Goal: Task Accomplishment & Management: Manage account settings

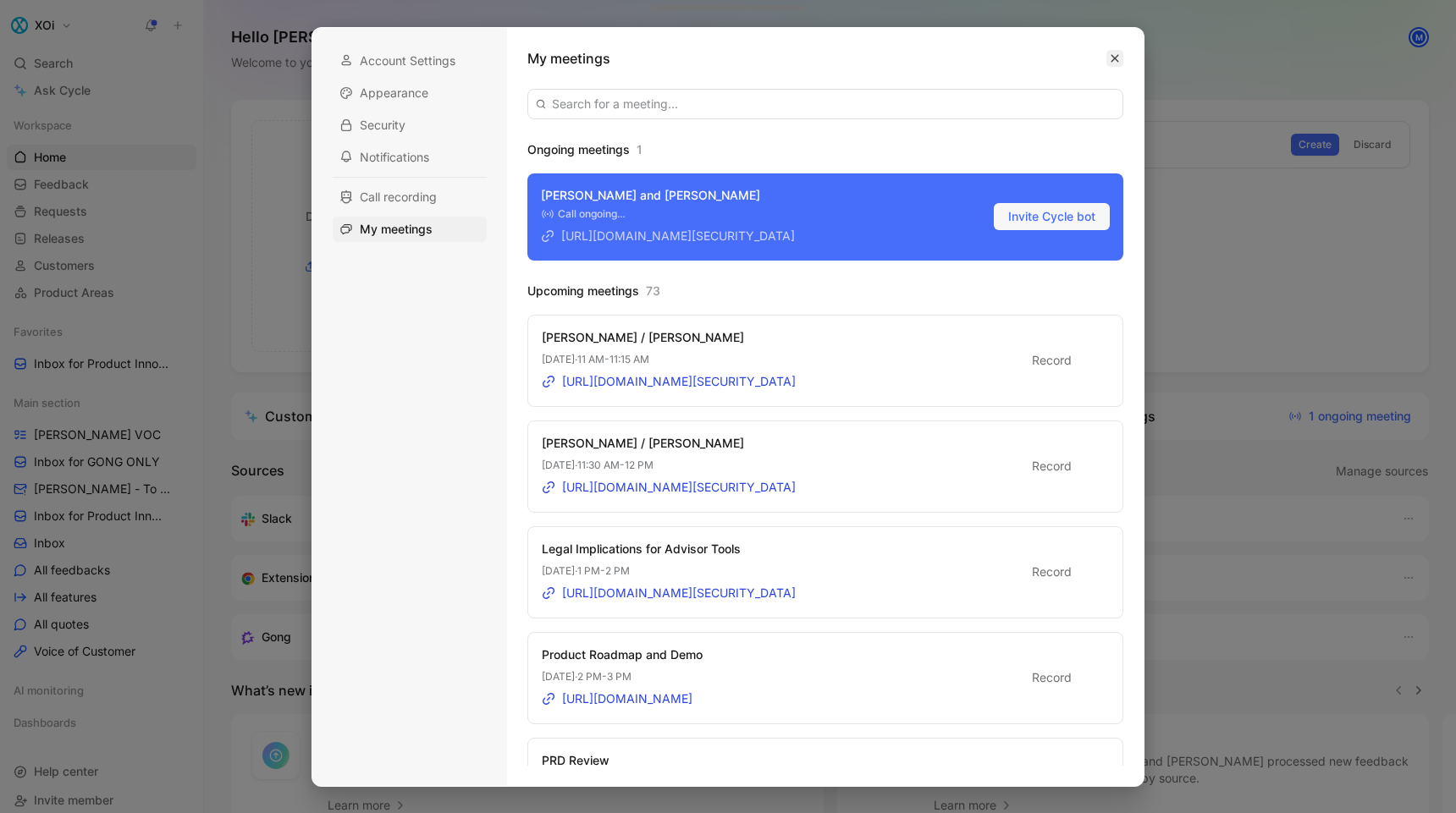
click at [1208, 231] on div at bounding box center [728, 406] width 1456 height 813
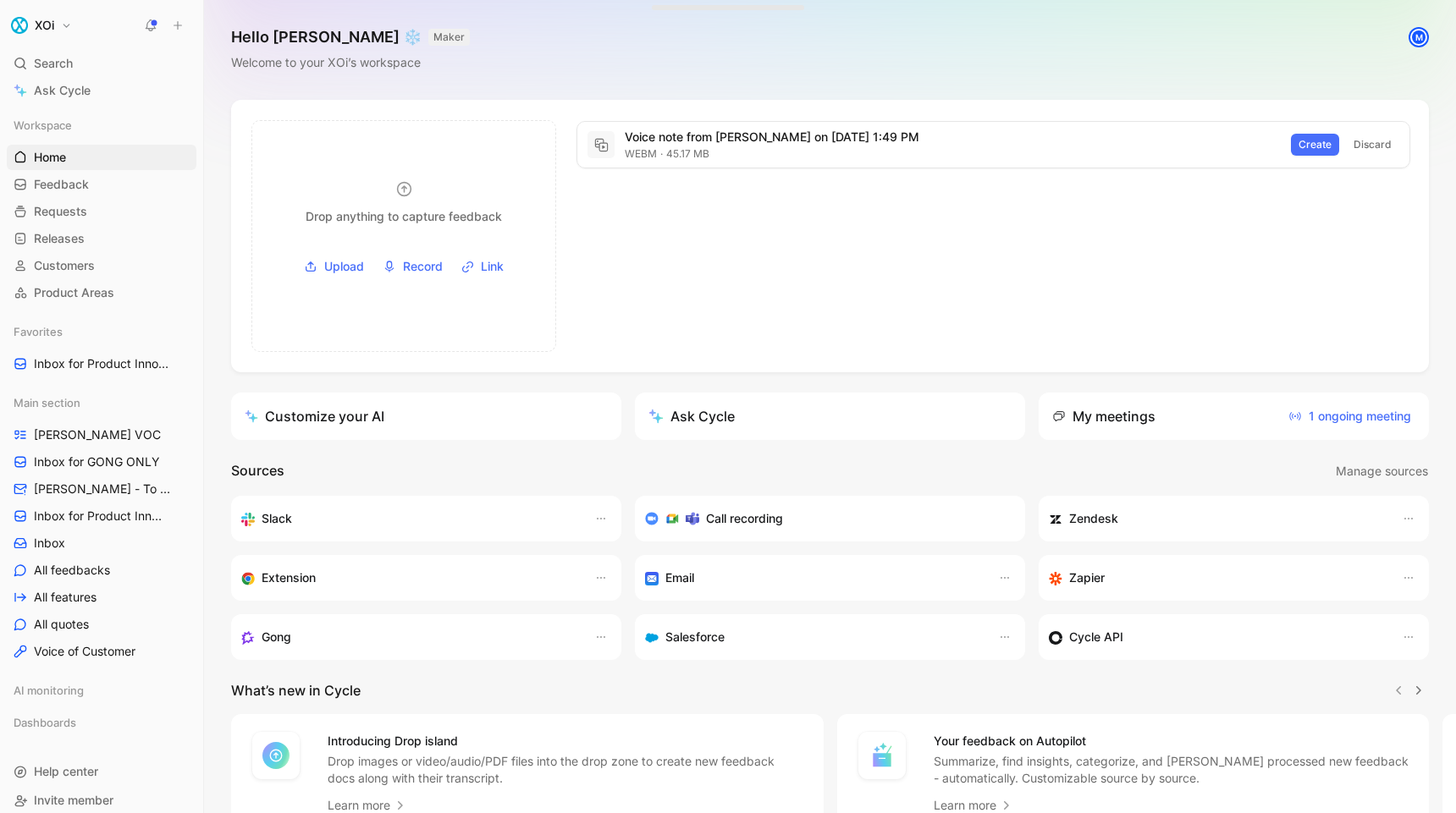
click at [1112, 54] on icon "button" at bounding box center [1115, 58] width 10 height 10
click at [94, 511] on span "Inbox for Product Innovation Product Area" at bounding box center [94, 516] width 119 height 17
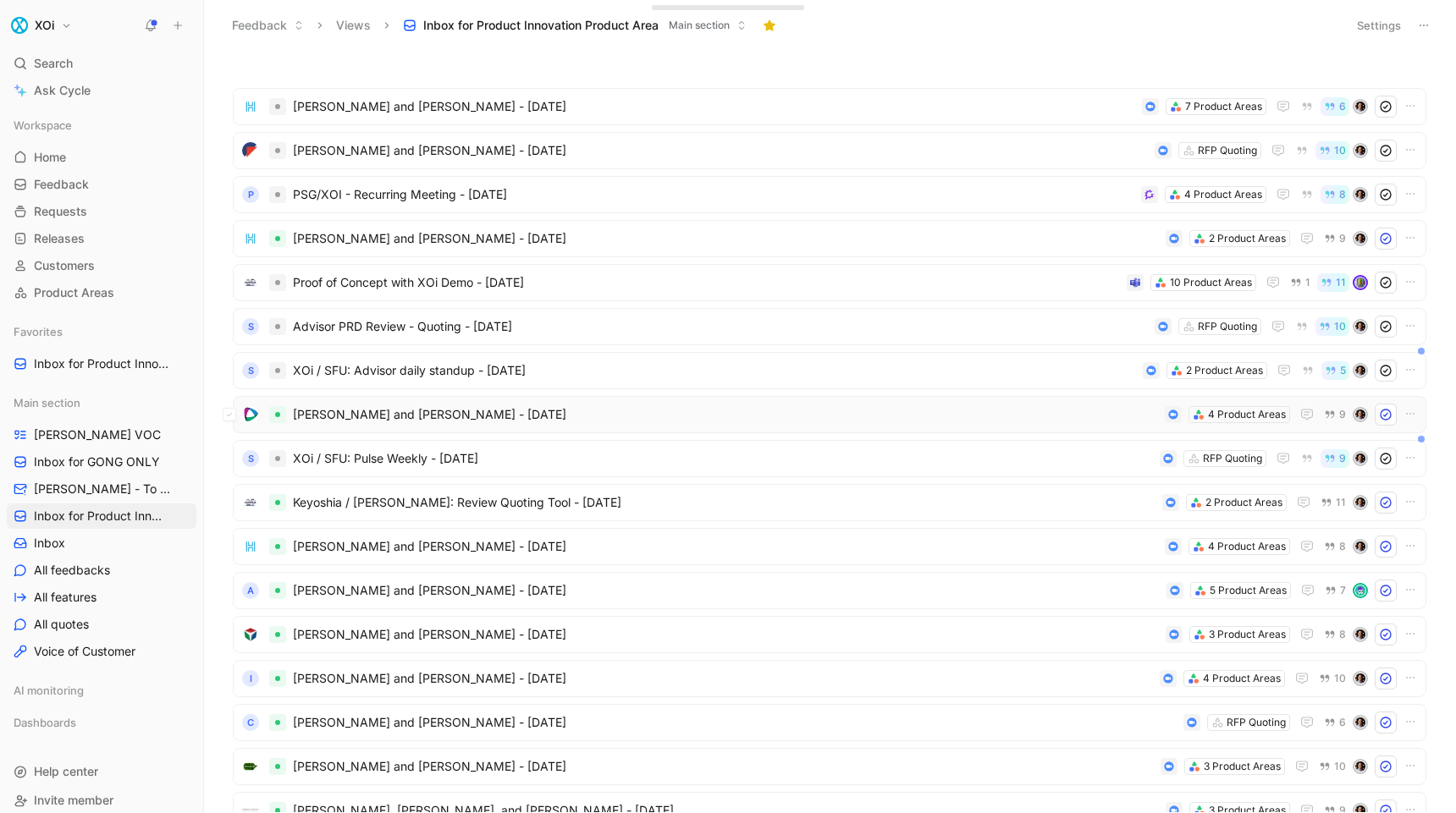
click at [321, 409] on span "[PERSON_NAME] and [PERSON_NAME] - [DATE]" at bounding box center [725, 414] width 865 height 20
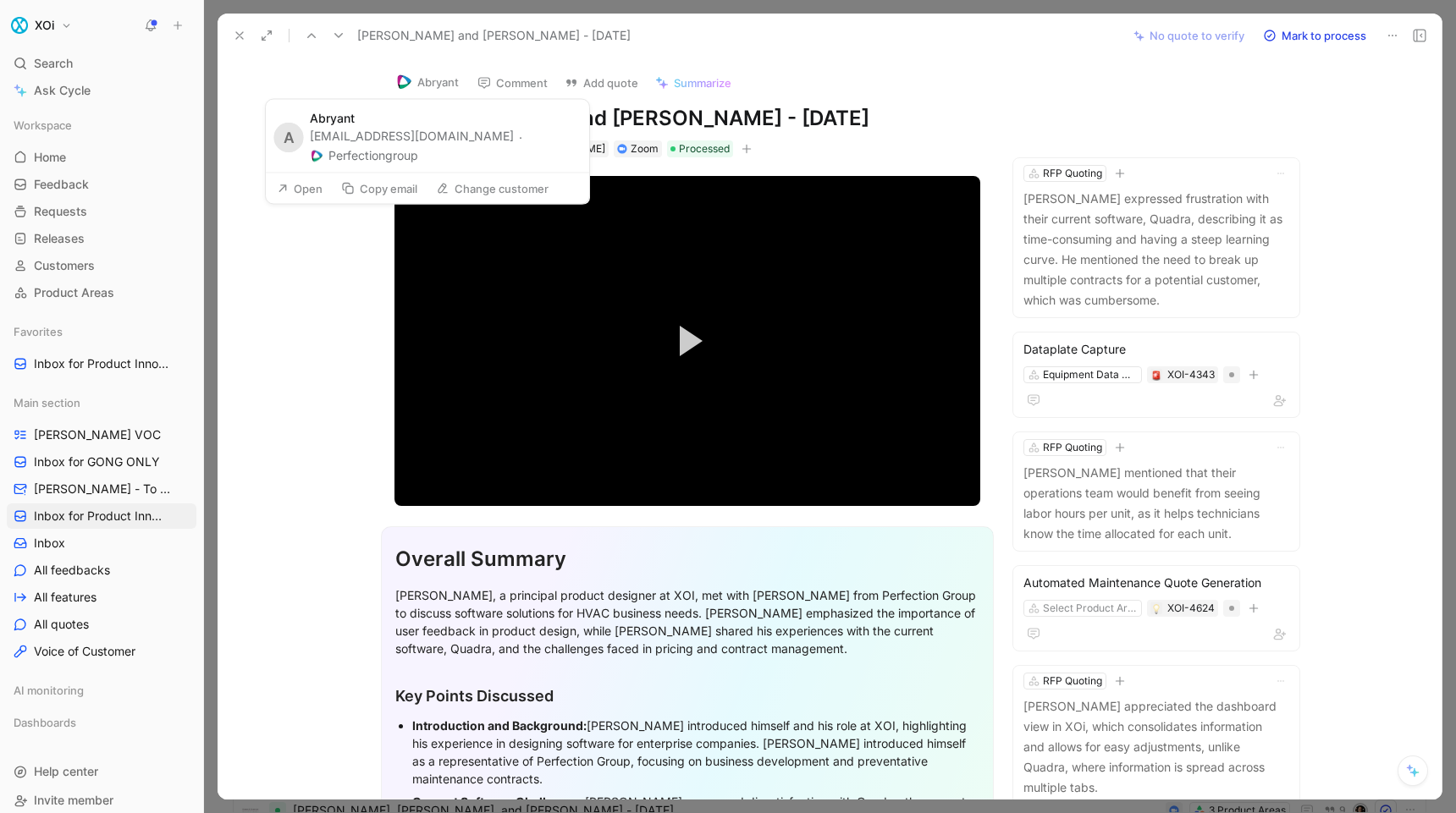
click at [430, 78] on button "Abryant" at bounding box center [427, 82] width 79 height 25
